Goal: Task Accomplishment & Management: Complete application form

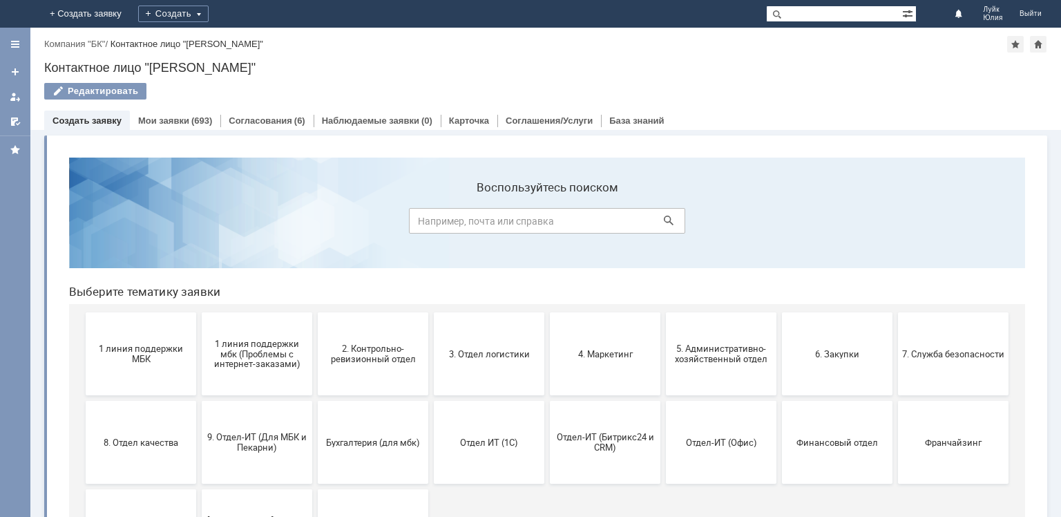
click at [936, 356] on span "7. Служба безопасности" at bounding box center [953, 353] width 102 height 10
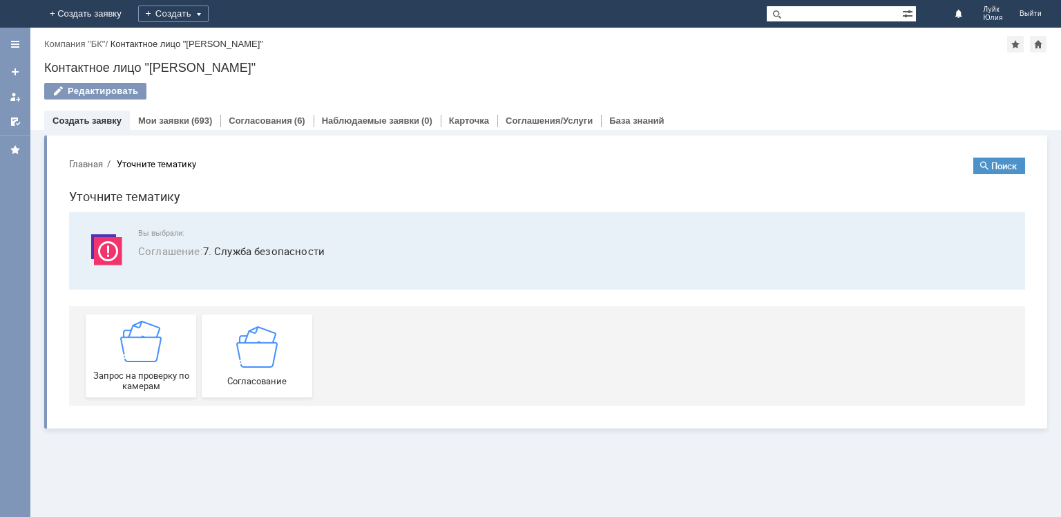
click at [148, 360] on img at bounding box center [140, 340] width 41 height 41
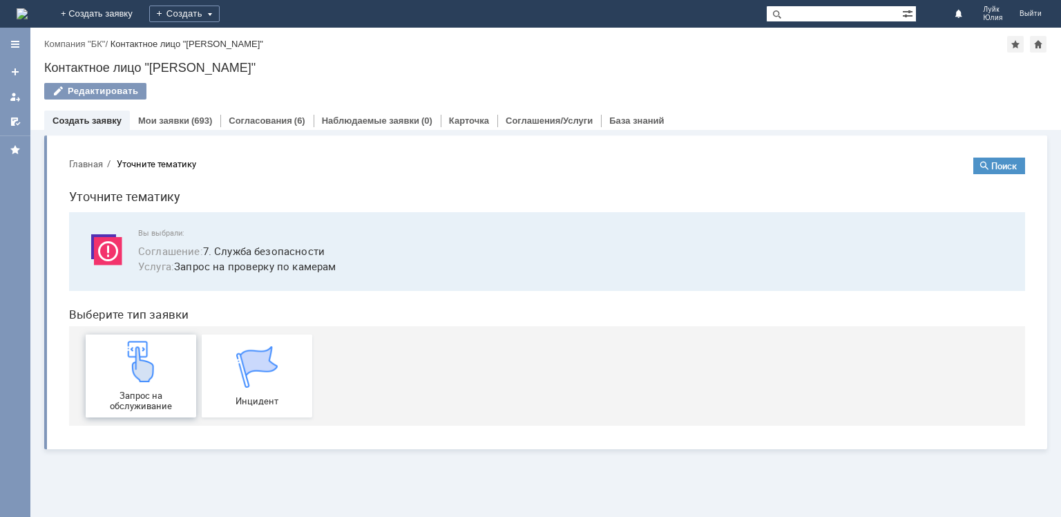
click at [133, 369] on img at bounding box center [140, 360] width 41 height 41
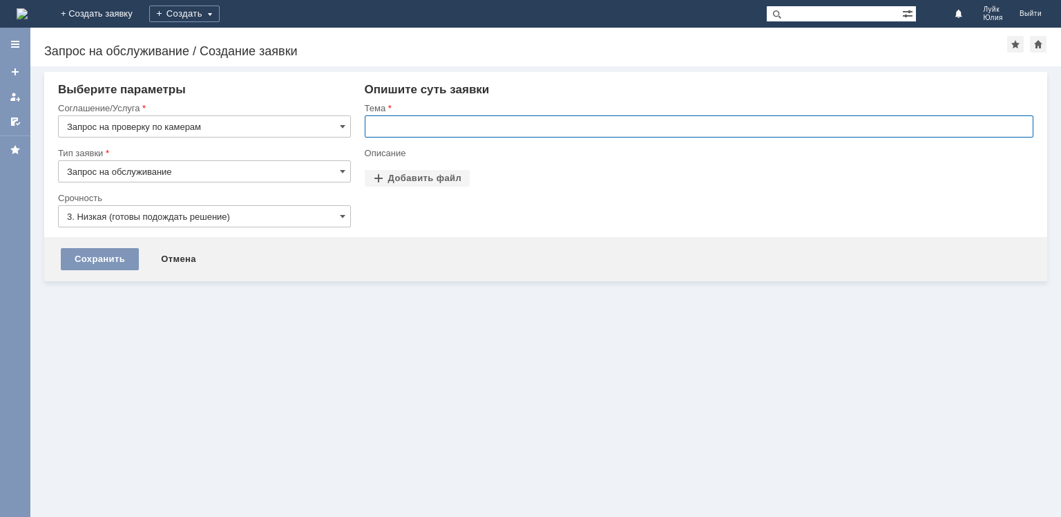
click at [398, 127] on input "text" at bounding box center [699, 126] width 668 height 22
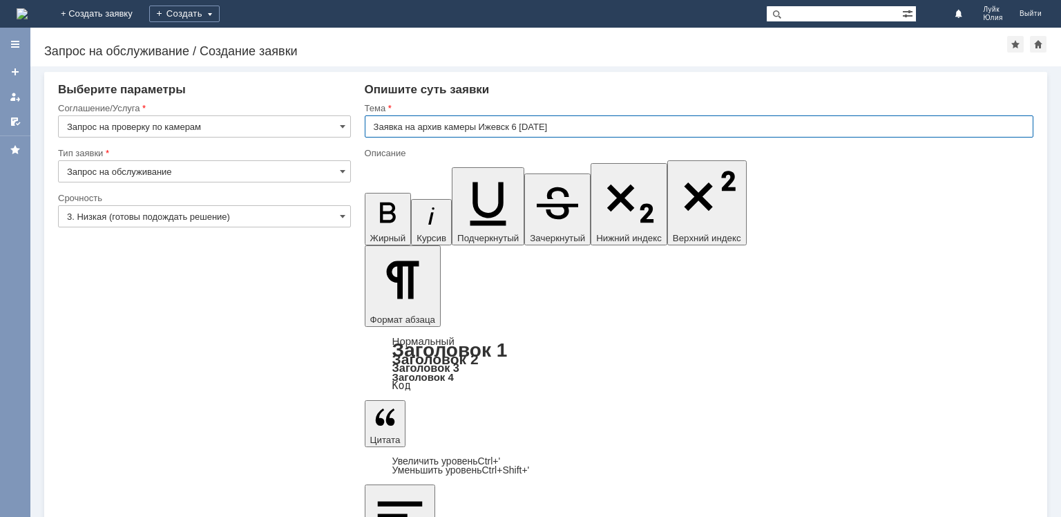
type input "Заявка на архив камеры Ижевск 6 [DATE]"
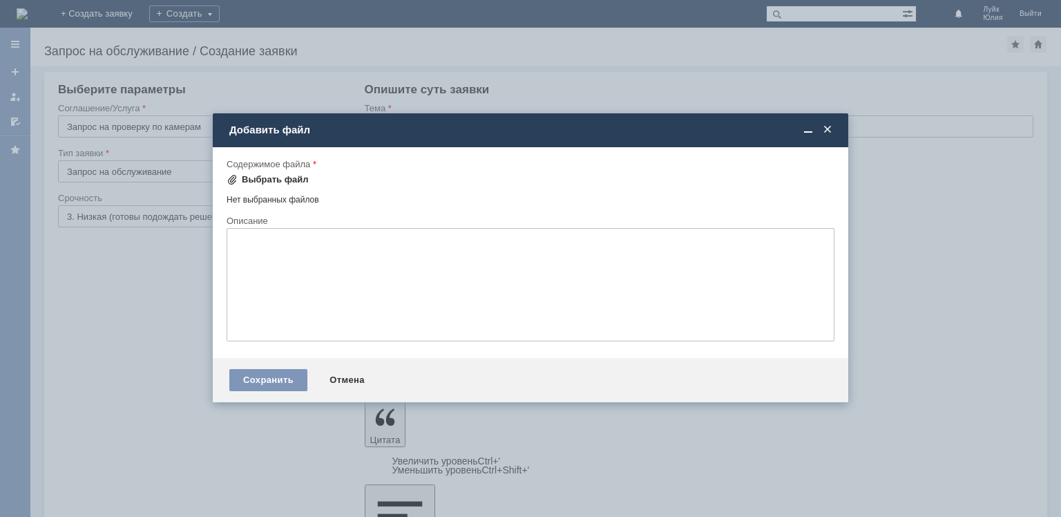
click at [267, 182] on div "Выбрать файл" at bounding box center [275, 179] width 67 height 11
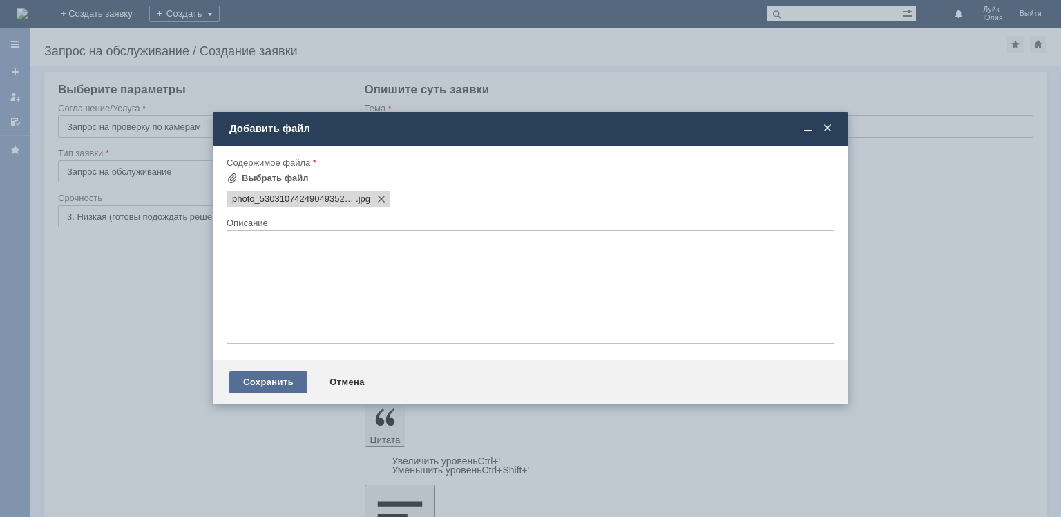
click at [304, 376] on div "Сохранить Отмена" at bounding box center [530, 382] width 635 height 44
click at [296, 379] on div "Сохранить" at bounding box center [268, 382] width 78 height 22
